Goal: Navigation & Orientation: Find specific page/section

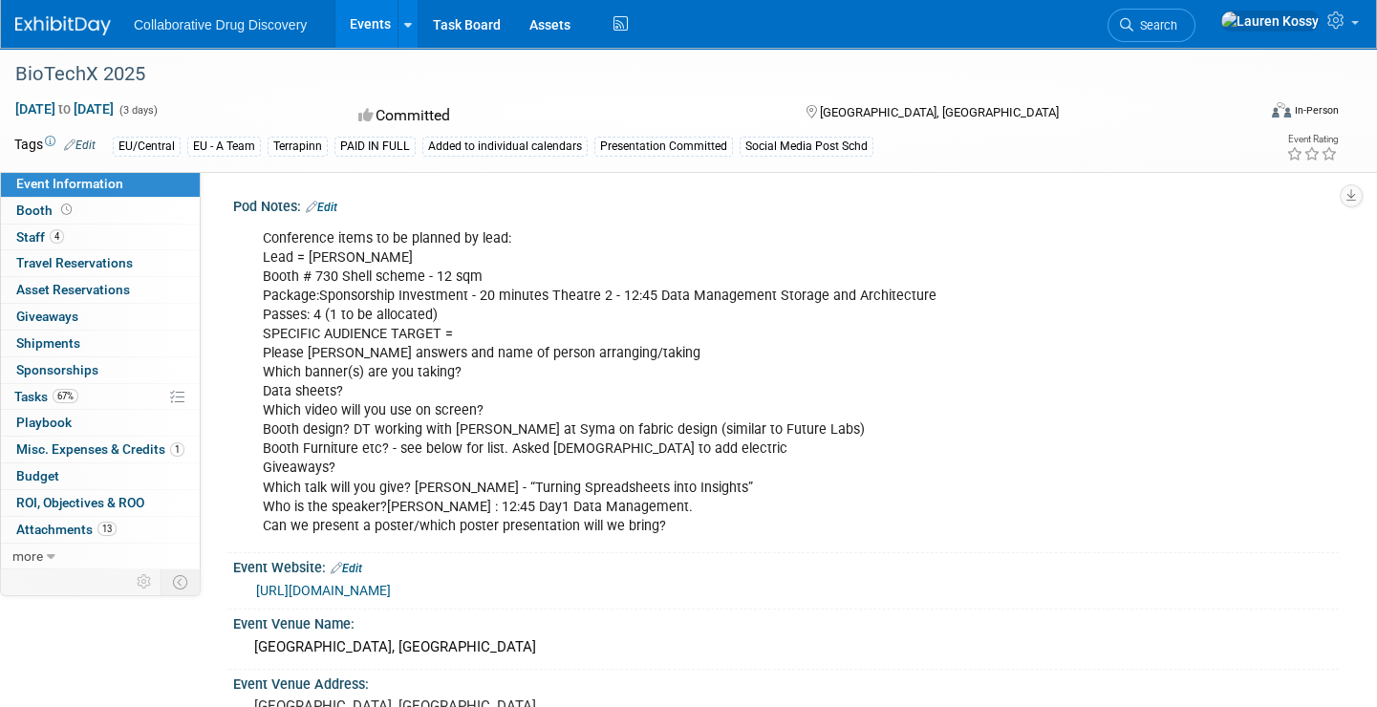
click at [354, 27] on link "Events" at bounding box center [370, 24] width 70 height 48
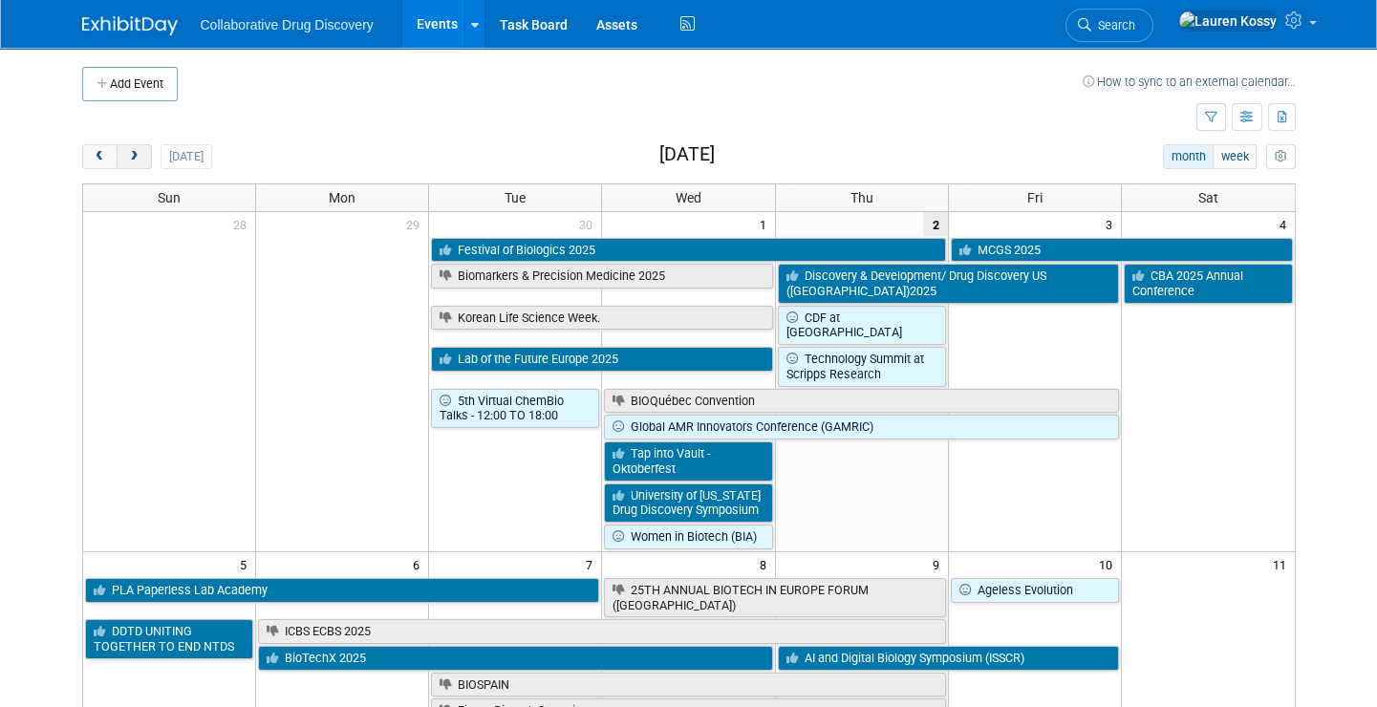
click at [138, 161] on span "next" at bounding box center [134, 157] width 14 height 12
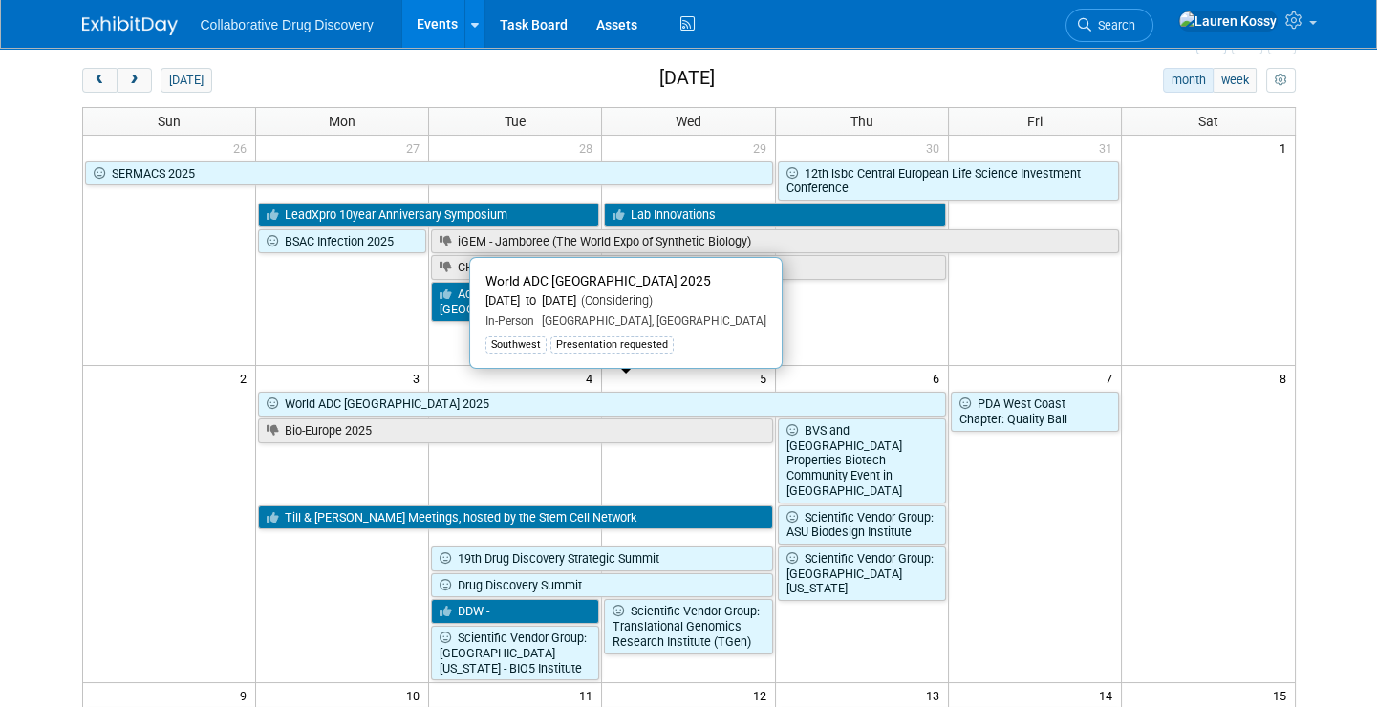
scroll to position [84, 0]
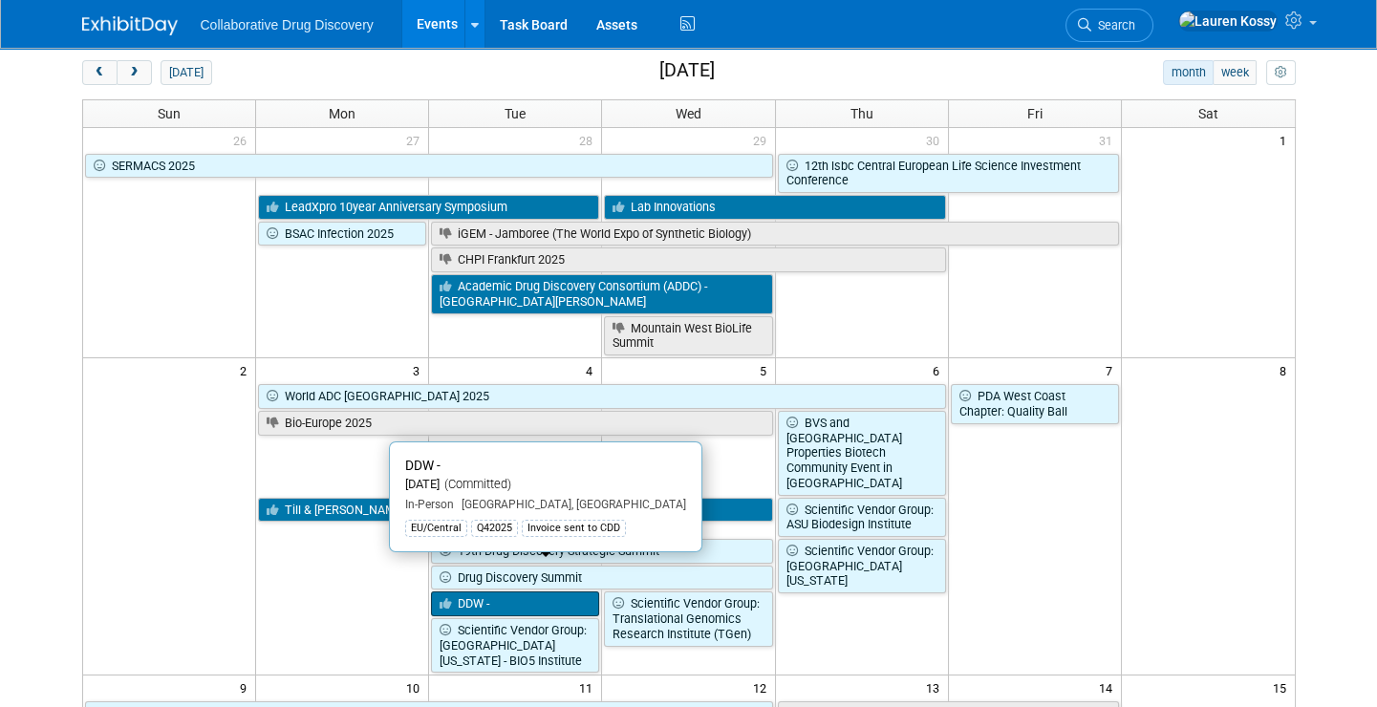
click at [492, 591] on link "DDW -" at bounding box center [515, 603] width 168 height 25
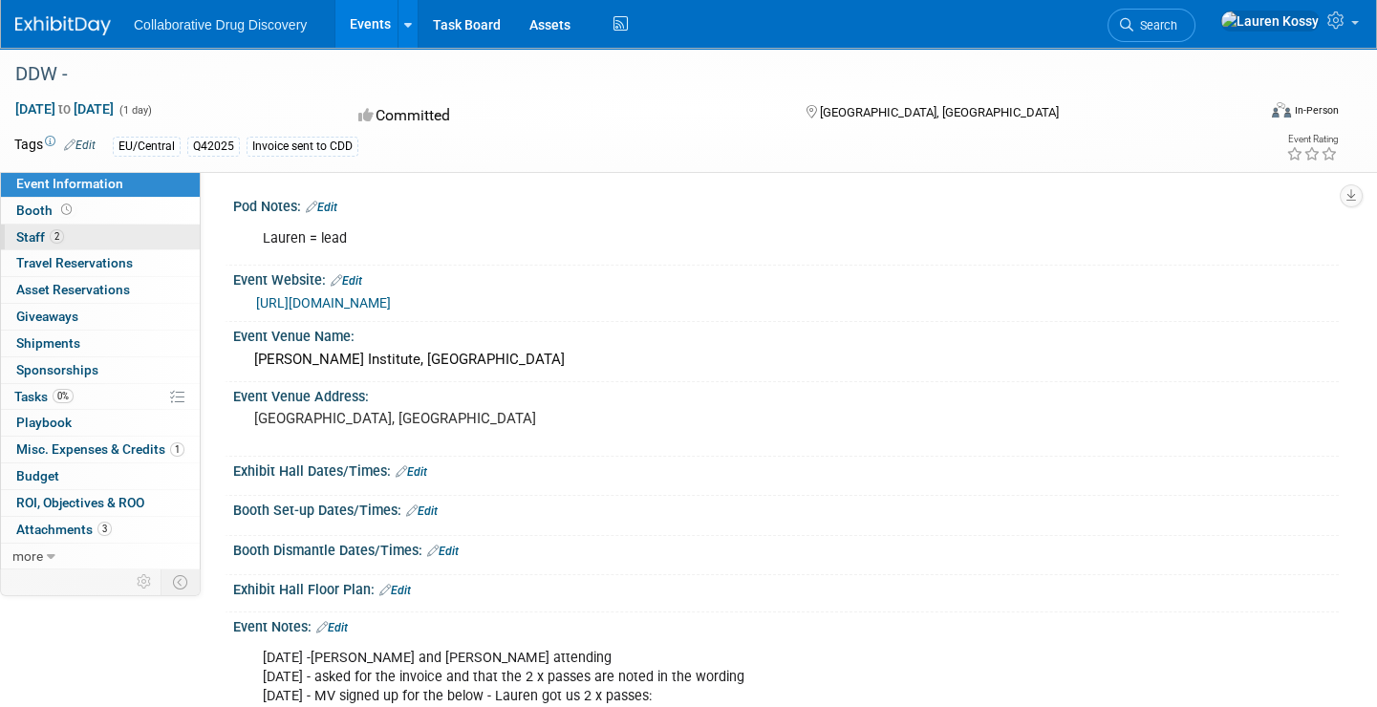
click at [110, 237] on link "2 Staff 2" at bounding box center [100, 238] width 199 height 26
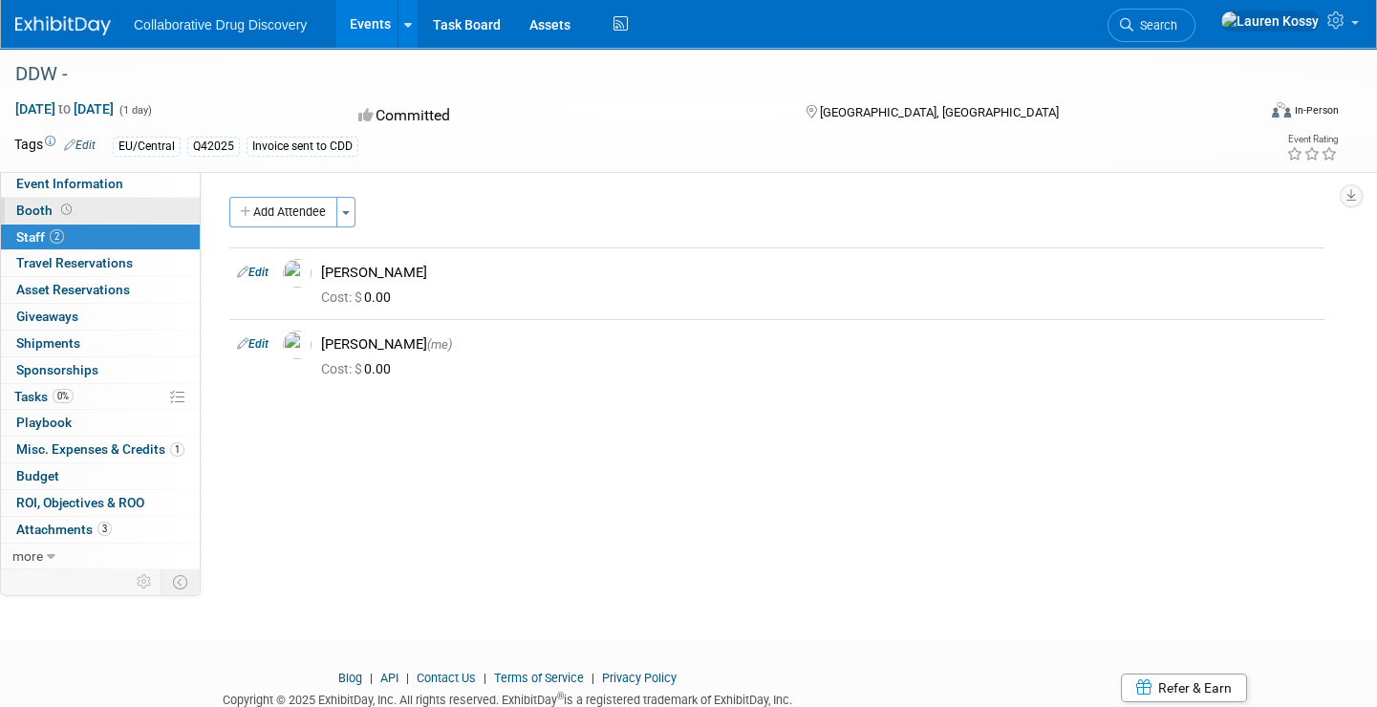
click at [101, 210] on link "Booth" at bounding box center [100, 211] width 199 height 26
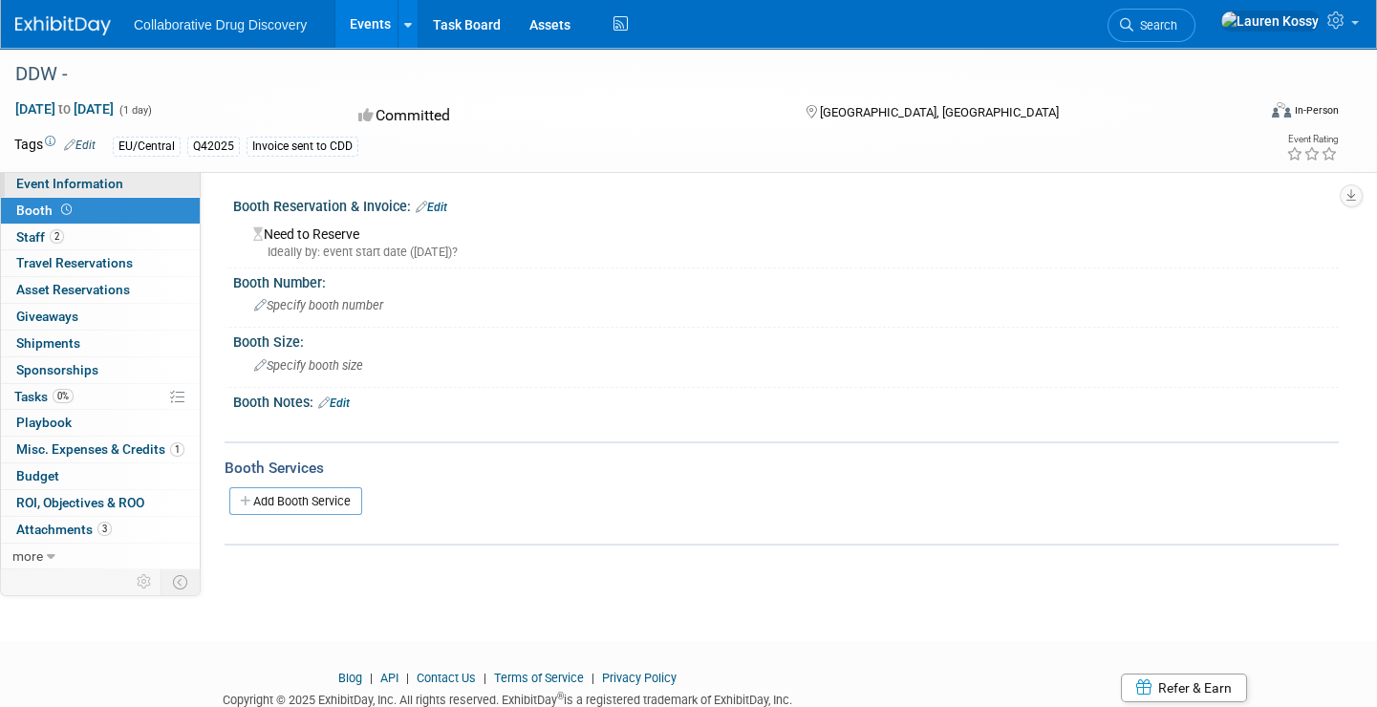
click at [82, 182] on span "Event Information" at bounding box center [69, 183] width 107 height 15
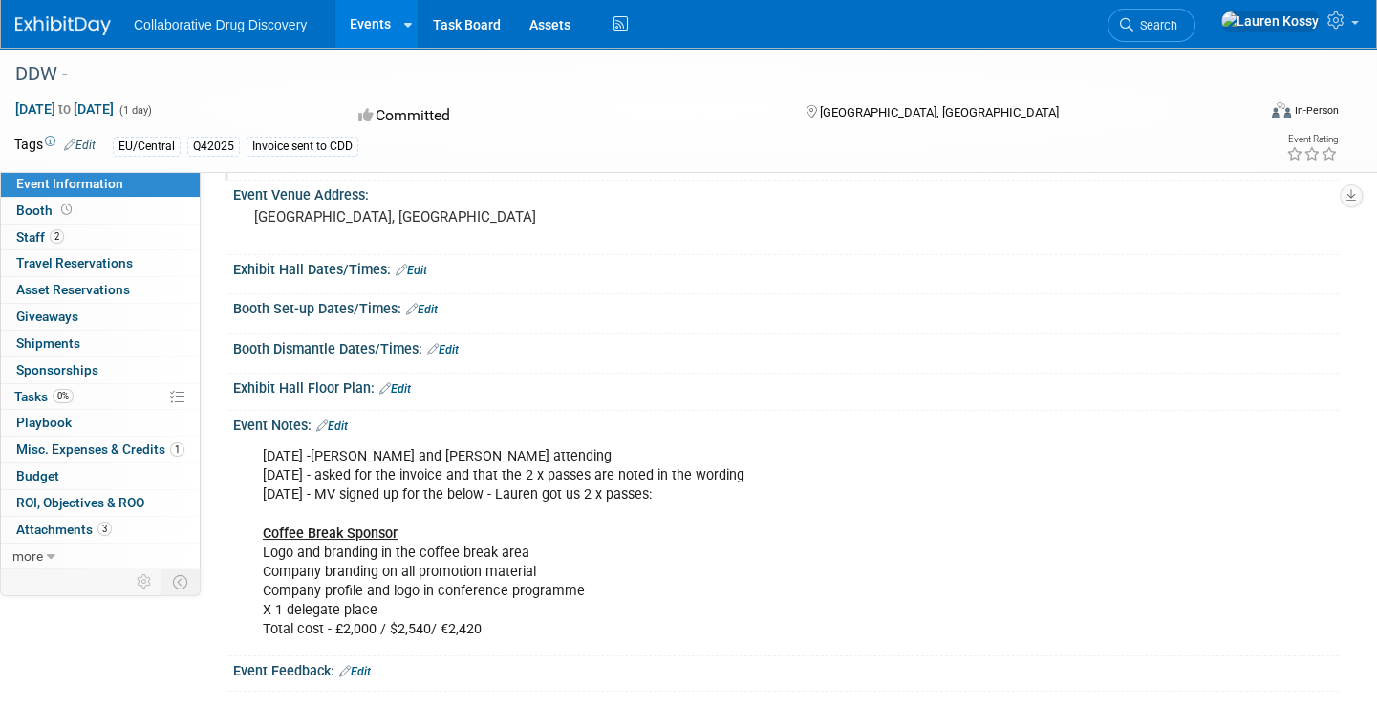
scroll to position [390, 0]
